Goal: Task Accomplishment & Management: Manage account settings

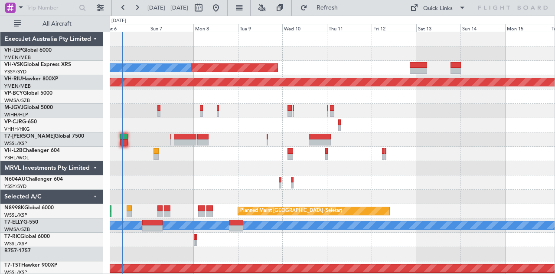
click at [347, 67] on div "Unplanned Maint Sydney ([PERSON_NAME] Intl) No Crew" at bounding box center [332, 68] width 445 height 14
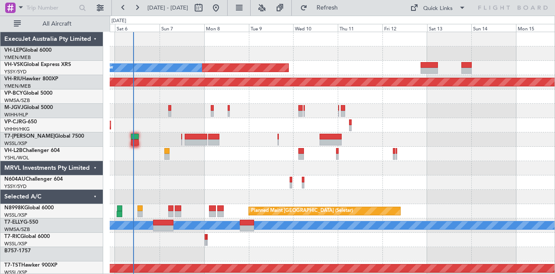
click at [182, 159] on div "Unplanned Maint [GEOGRAPHIC_DATA] ([GEOGRAPHIC_DATA])" at bounding box center [332, 154] width 445 height 14
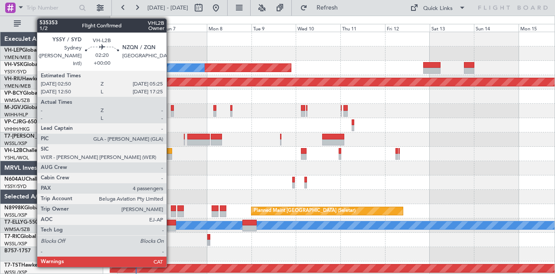
click at [171, 151] on div at bounding box center [169, 151] width 5 height 6
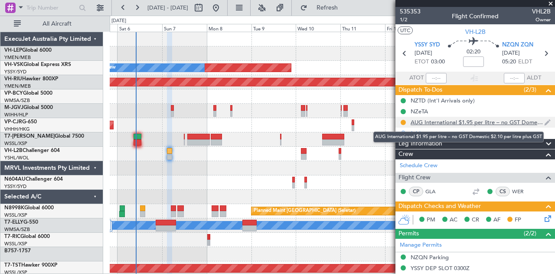
click at [443, 122] on div "AUG International $1.95 per litre – no GST Domestic $2.10 per litre plus GST" at bounding box center [478, 121] width 134 height 7
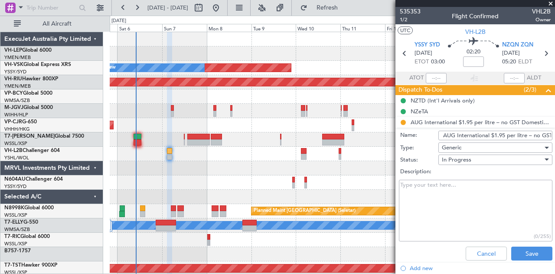
click at [454, 135] on input "AUG International $1.95 per litre – no GST Domestic $2.10 per litre plus GST" at bounding box center [495, 136] width 114 height 10
type input "SEP International $1.95 per litre – no GST Domestic $2.10 per litre plus GST"
click at [480, 160] on div "In Progress" at bounding box center [492, 159] width 101 height 13
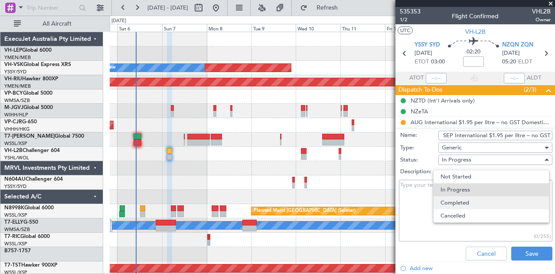
click at [469, 199] on span "Completed" at bounding box center [491, 202] width 101 height 13
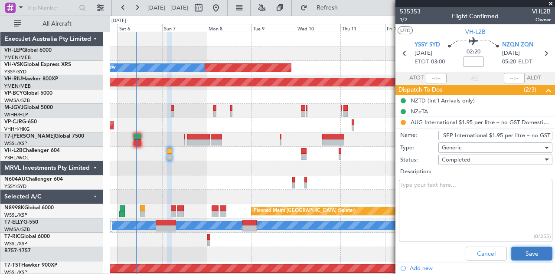
click at [515, 252] on button "Save" at bounding box center [531, 253] width 41 height 14
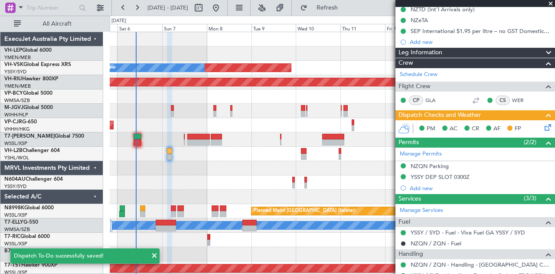
scroll to position [130, 0]
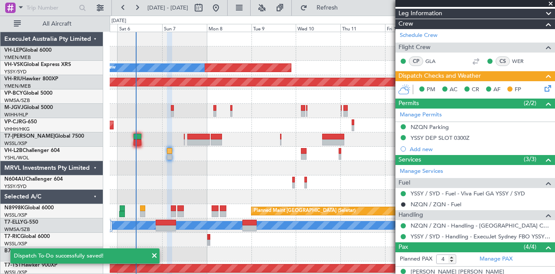
click at [543, 88] on icon at bounding box center [546, 86] width 7 height 7
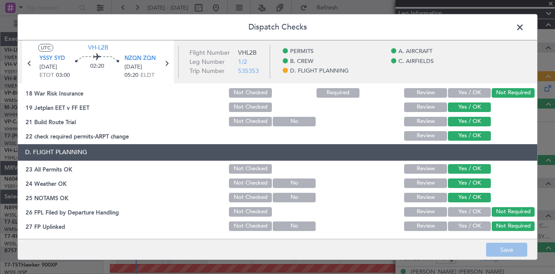
scroll to position [358, 0]
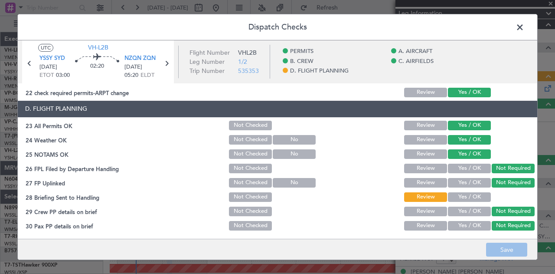
click at [469, 196] on button "Yes / OK" at bounding box center [469, 197] width 43 height 10
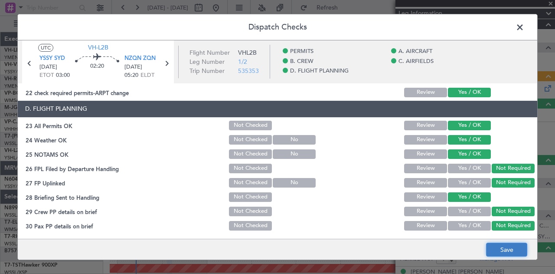
click at [500, 248] on button "Save" at bounding box center [506, 249] width 41 height 14
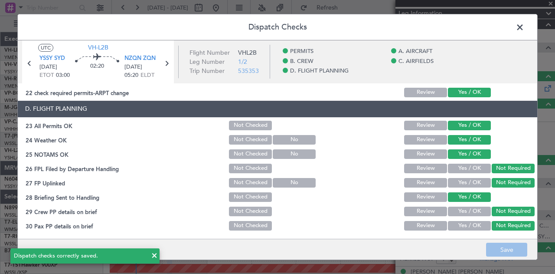
click at [524, 28] on span at bounding box center [524, 29] width 0 height 17
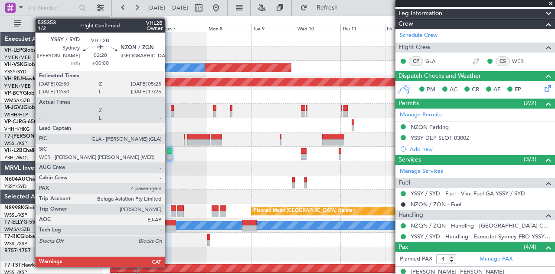
click at [169, 155] on div at bounding box center [169, 157] width 5 height 6
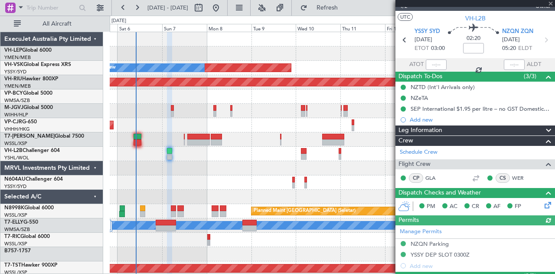
scroll to position [0, 0]
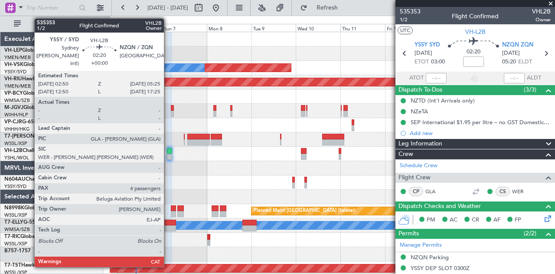
click at [168, 152] on div at bounding box center [169, 151] width 5 height 6
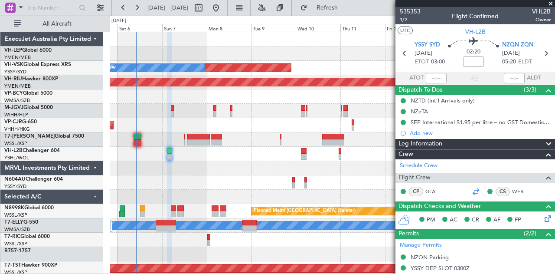
click at [471, 189] on div at bounding box center [475, 191] width 10 height 10
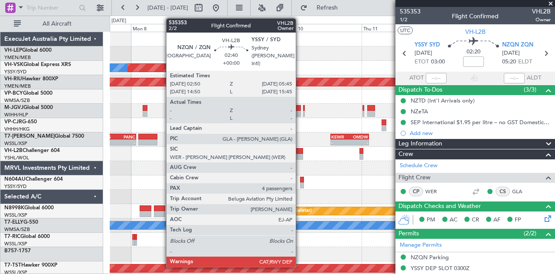
click at [300, 151] on div at bounding box center [299, 151] width 10 height 6
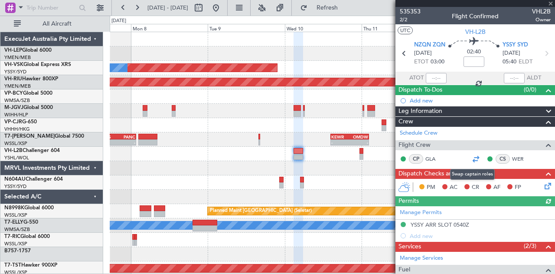
click at [472, 156] on div at bounding box center [475, 159] width 10 height 10
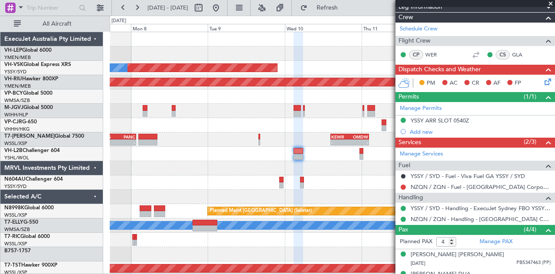
scroll to position [130, 0]
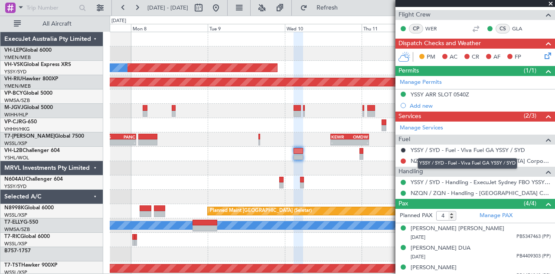
click at [444, 159] on div "YSSY / SYD - Fuel - Viva Fuel GA YSSY / SYD" at bounding box center [468, 163] width 100 height 11
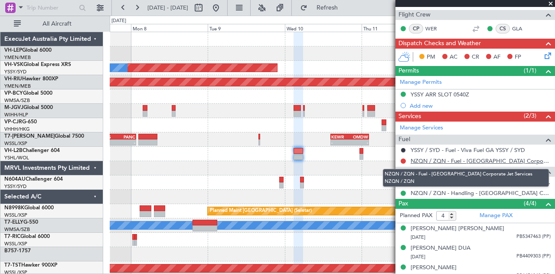
click at [525, 157] on link "NZQN / ZQN - Fuel - [GEOGRAPHIC_DATA] Corporate Jet Services NZQN / ZQN" at bounding box center [481, 160] width 140 height 7
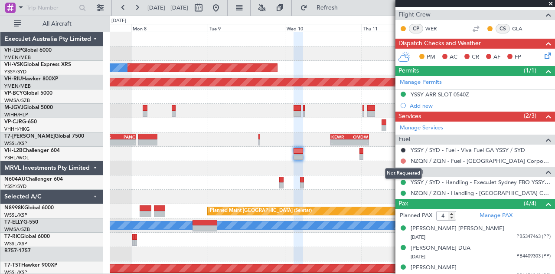
click at [402, 158] on button at bounding box center [403, 160] width 5 height 5
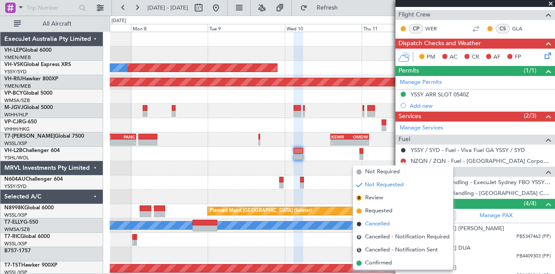
click at [372, 222] on span "Cancelled" at bounding box center [377, 223] width 25 height 9
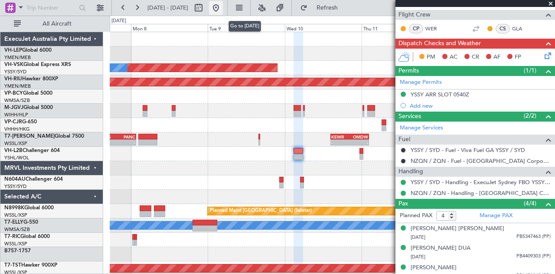
click at [223, 6] on button at bounding box center [216, 8] width 14 height 14
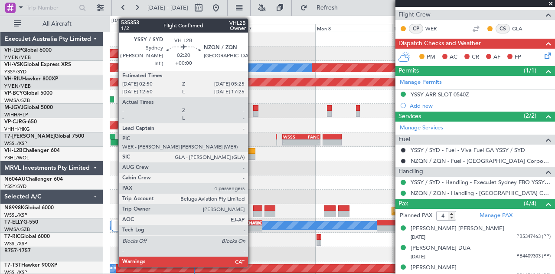
click at [252, 154] on div at bounding box center [251, 157] width 9 height 6
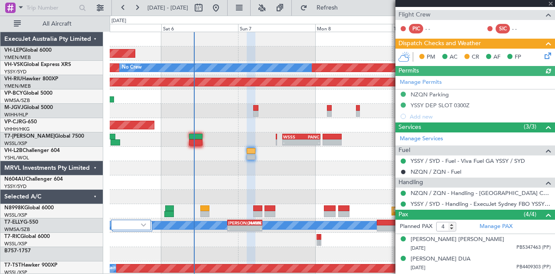
scroll to position [163, 0]
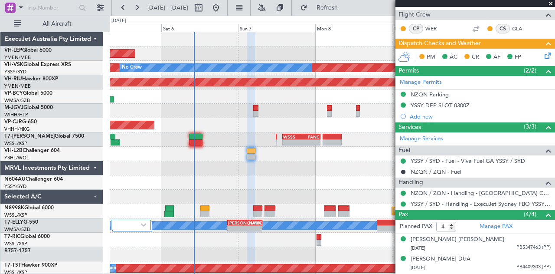
click at [543, 52] on icon at bounding box center [546, 54] width 7 height 7
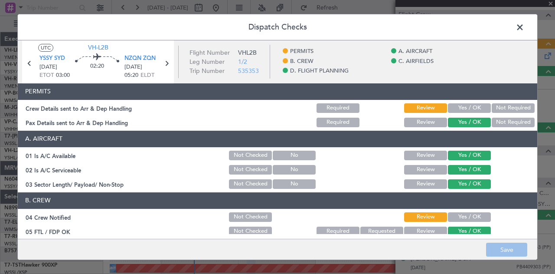
click at [454, 105] on button "Yes / OK" at bounding box center [469, 108] width 43 height 10
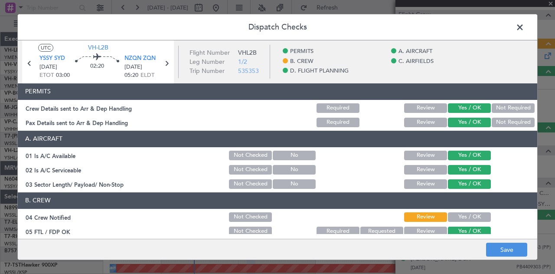
click at [461, 212] on button "Yes / OK" at bounding box center [469, 217] width 43 height 10
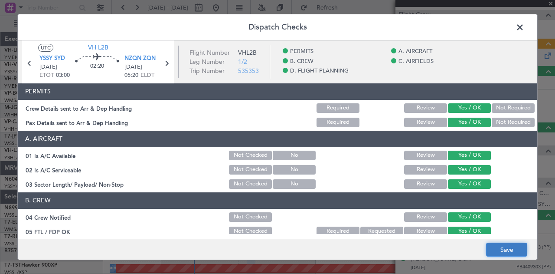
click at [501, 251] on button "Save" at bounding box center [506, 249] width 41 height 14
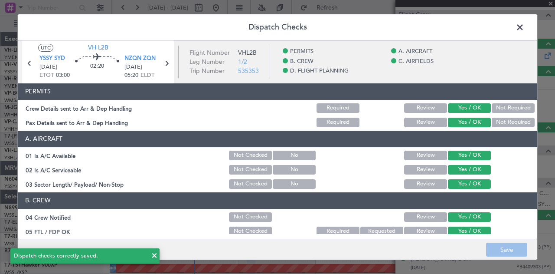
click at [524, 26] on span at bounding box center [524, 29] width 0 height 17
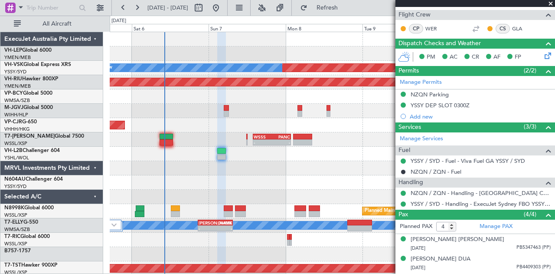
click at [196, 167] on div at bounding box center [332, 168] width 445 height 14
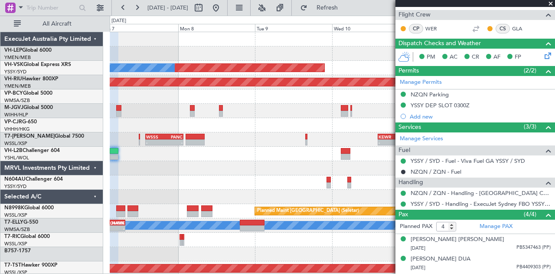
click at [200, 172] on div at bounding box center [332, 168] width 445 height 14
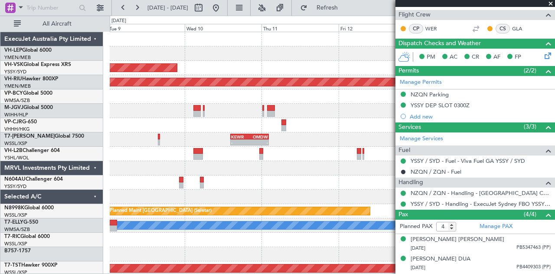
click at [549, 2] on span at bounding box center [550, 4] width 9 height 8
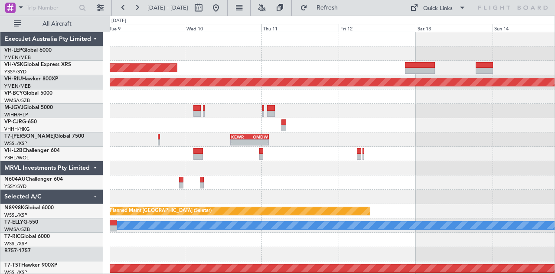
type input "0"
